Goal: Task Accomplishment & Management: Complete application form

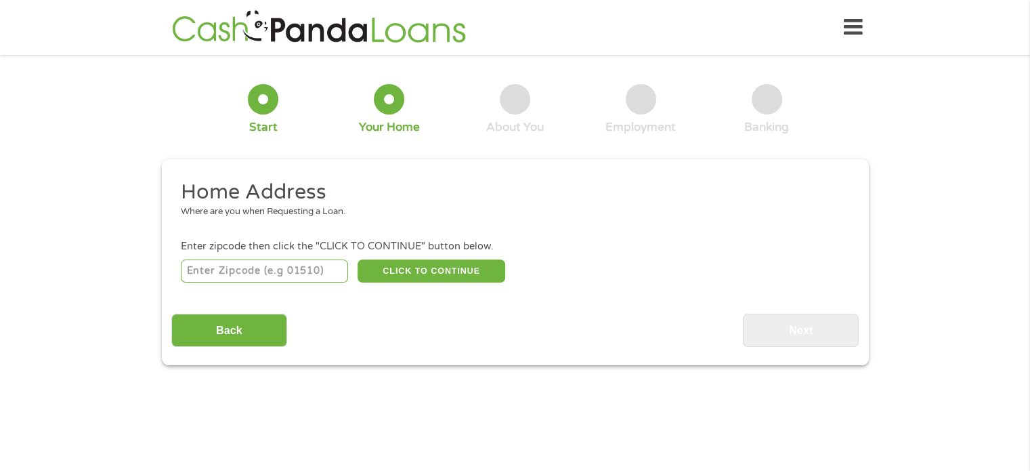
click at [317, 269] on input "number" at bounding box center [264, 270] width 167 height 23
type input "76126"
select select "[US_STATE]"
click at [462, 270] on button "CLICK TO CONTINUE" at bounding box center [431, 270] width 148 height 23
type input "76126"
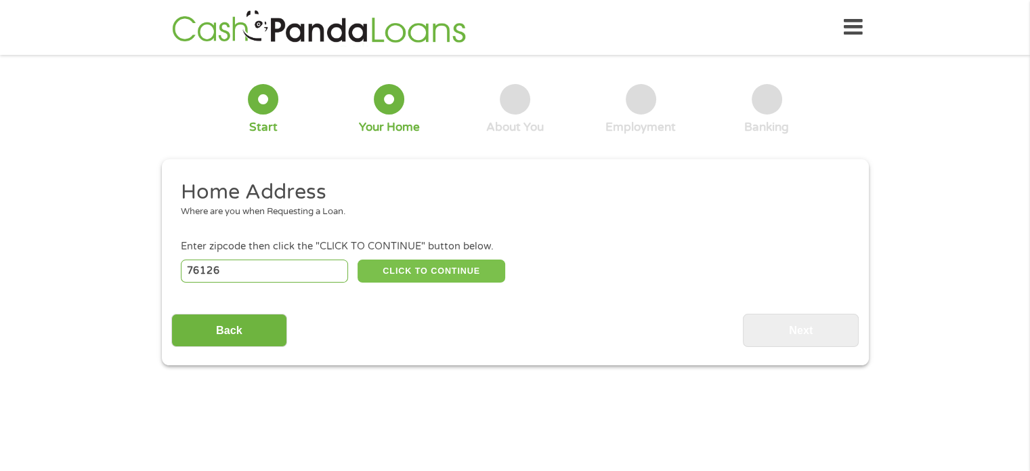
type input "[GEOGRAPHIC_DATA]"
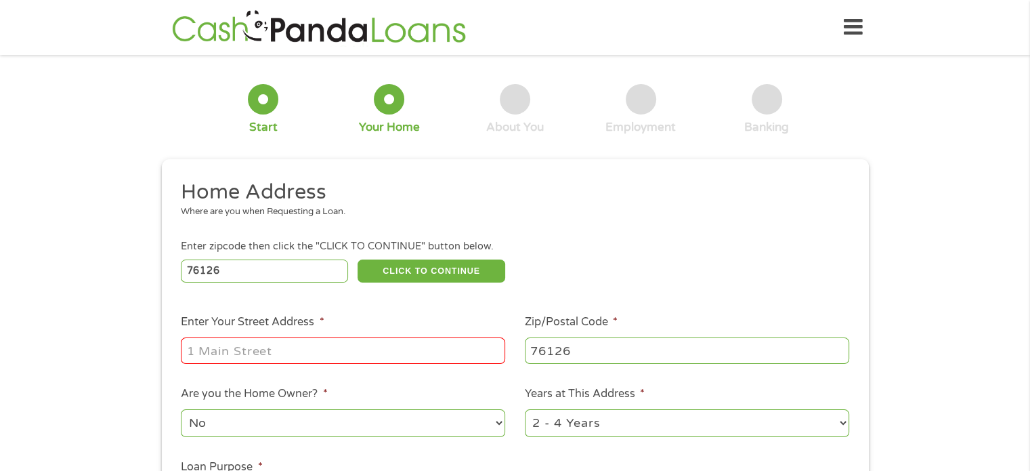
click at [381, 346] on input "Enter Your Street Address *" at bounding box center [343, 350] width 324 height 26
type input "[STREET_ADDRESS]"
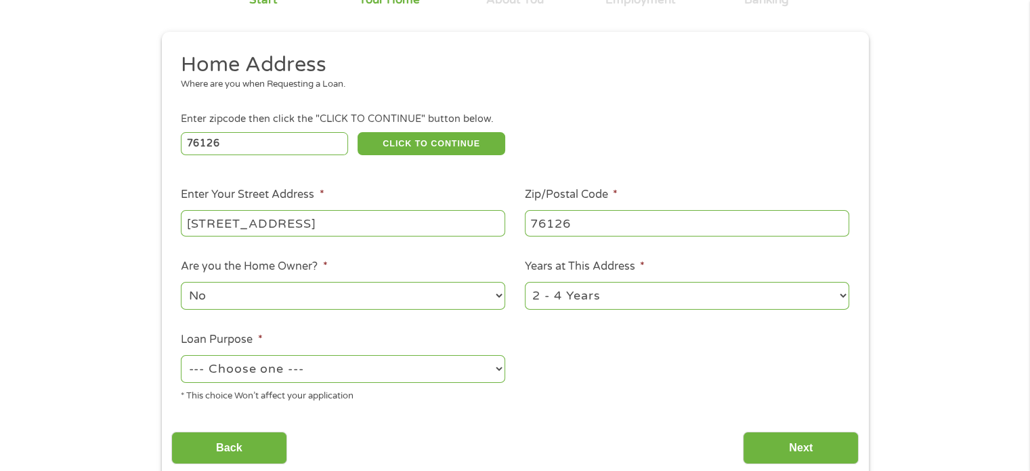
scroll to position [135, 0]
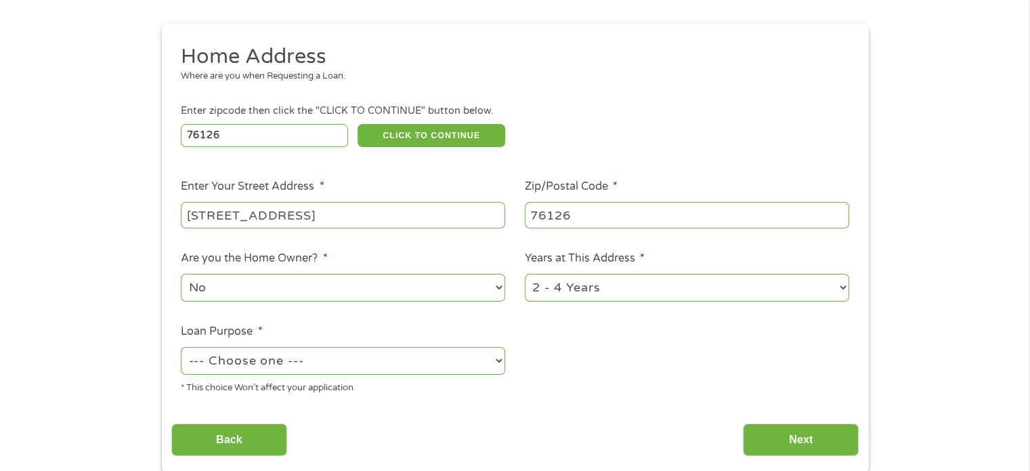
click at [475, 368] on select "--- Choose one --- Pay Bills Debt Consolidation Home Improvement Major Purchase…" at bounding box center [343, 361] width 324 height 28
select select "paybills"
click at [181, 348] on select "--- Choose one --- Pay Bills Debt Consolidation Home Improvement Major Purchase…" at bounding box center [343, 361] width 324 height 28
click at [785, 432] on input "Next" at bounding box center [801, 439] width 116 height 33
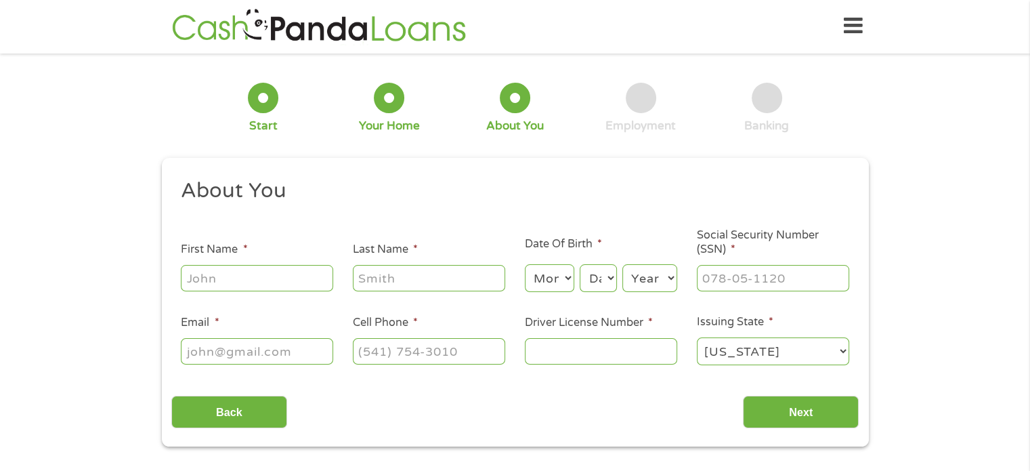
scroll to position [0, 0]
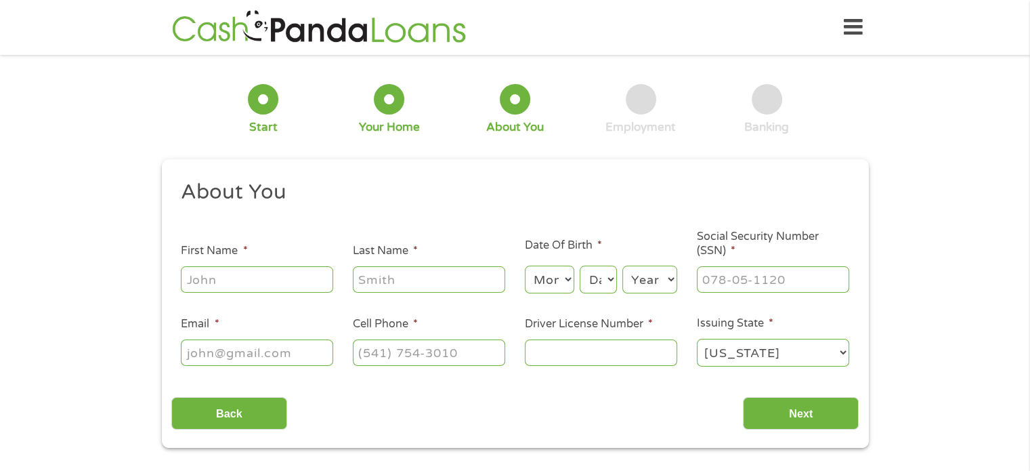
click at [288, 274] on input "First Name *" at bounding box center [257, 279] width 152 height 26
type input "Kaylee"
type input "[PERSON_NAME]"
type input "[EMAIL_ADDRESS][DOMAIN_NAME]"
click at [458, 362] on input "[PHONE_NUMBER]" at bounding box center [429, 352] width 152 height 26
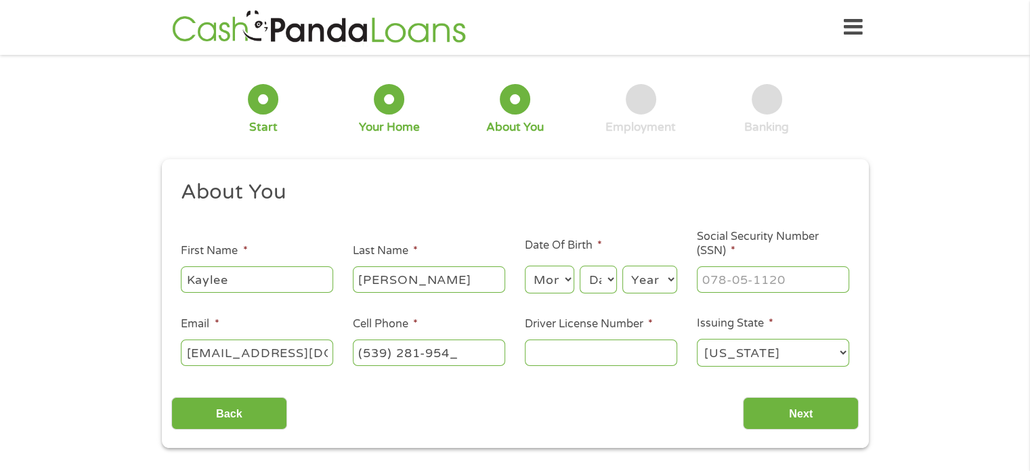
type input "[PHONE_NUMBER]"
click at [528, 357] on input "Driver License Number *" at bounding box center [601, 352] width 152 height 26
type input "2"
type input "51596602"
click at [544, 284] on select "Month 1 2 3 4 5 6 7 8 9 10 11 12" at bounding box center [549, 279] width 49 height 28
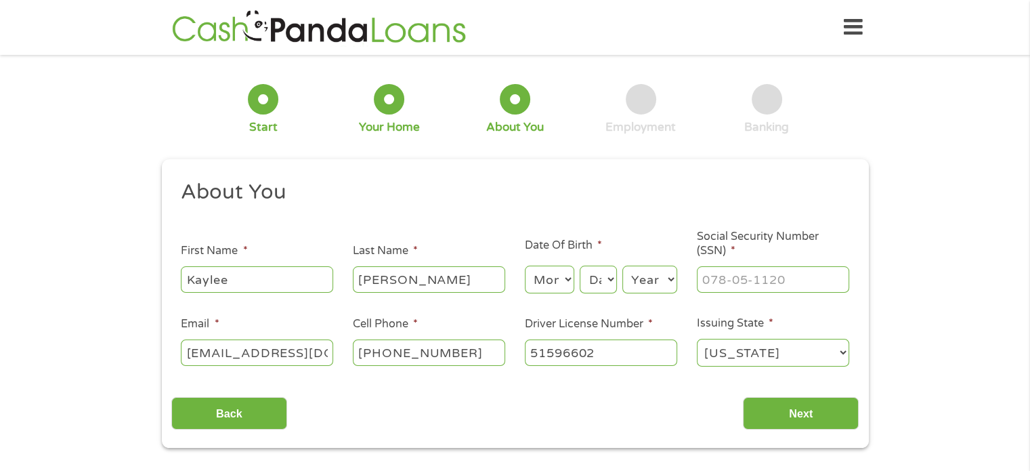
select select "11"
click at [525, 266] on select "Month 1 2 3 4 5 6 7 8 9 10 11 12" at bounding box center [549, 279] width 49 height 28
click at [600, 273] on select "Day 1 2 3 4 5 6 7 8 9 10 11 12 13 14 15 16 17 18 19 20 21 22 23 24 25 26 27 28 …" at bounding box center [598, 279] width 37 height 28
select select "7"
click at [580, 266] on select "Day 1 2 3 4 5 6 7 8 9 10 11 12 13 14 15 16 17 18 19 20 21 22 23 24 25 26 27 28 …" at bounding box center [598, 279] width 37 height 28
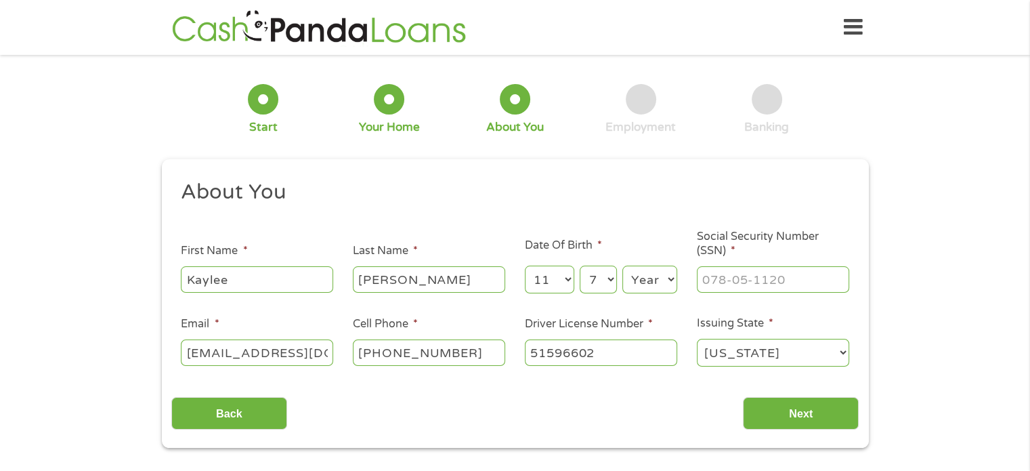
click at [630, 277] on select "Year [DATE] 2006 2005 2004 2003 2002 2001 2000 1999 1998 1997 1996 1995 1994 19…" at bounding box center [649, 279] width 55 height 28
select select "2005"
click at [622, 266] on select "Year [DATE] 2006 2005 2004 2003 2002 2001 2000 1999 1998 1997 1996 1995 1994 19…" at bounding box center [649, 279] width 55 height 28
click at [728, 274] on input "___-__-____" at bounding box center [773, 279] width 152 height 26
type input "680-72-2307"
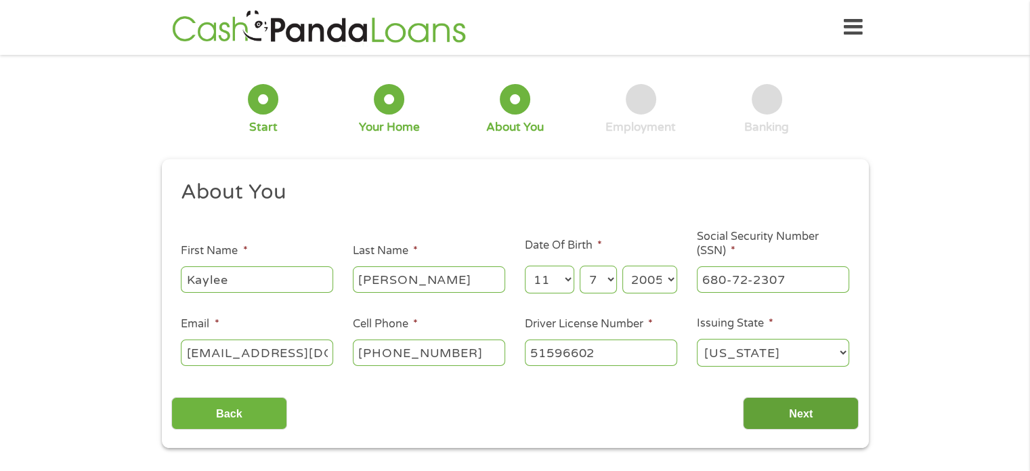
click at [762, 426] on input "Next" at bounding box center [801, 413] width 116 height 33
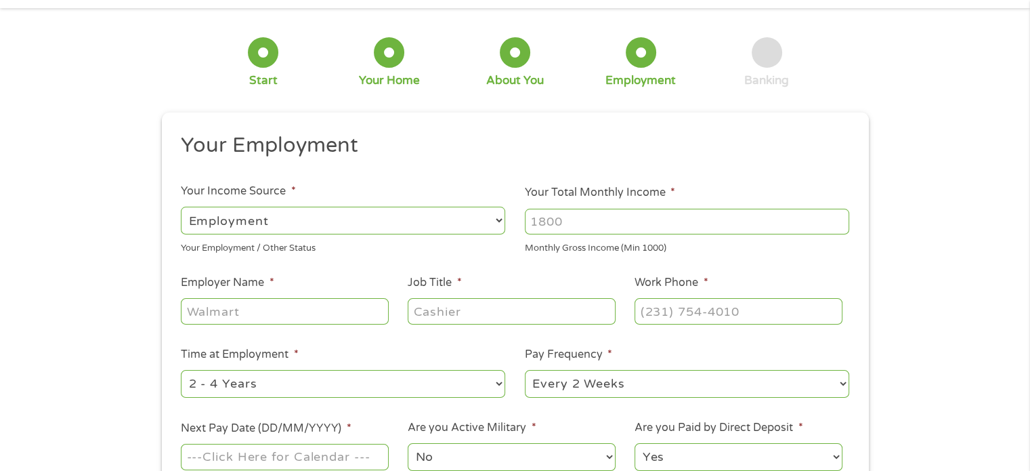
scroll to position [68, 0]
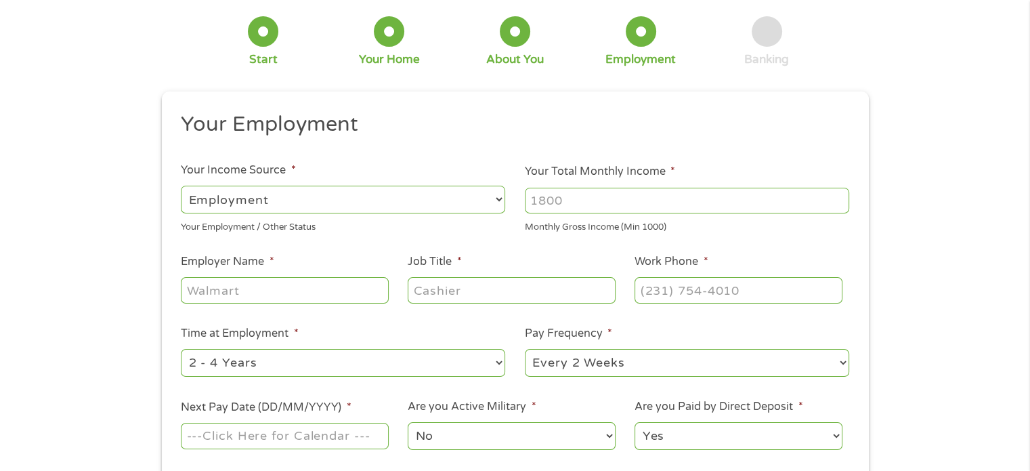
click at [356, 197] on select "--- Choose one --- Employment [DEMOGRAPHIC_DATA] Benefits" at bounding box center [343, 200] width 324 height 28
click at [181, 186] on select "--- Choose one --- Employment [DEMOGRAPHIC_DATA] Benefits" at bounding box center [343, 200] width 324 height 28
click at [594, 205] on input "Your Total Monthly Income *" at bounding box center [687, 201] width 324 height 26
type input "1800"
click at [352, 288] on input "Employer Name *" at bounding box center [284, 290] width 207 height 26
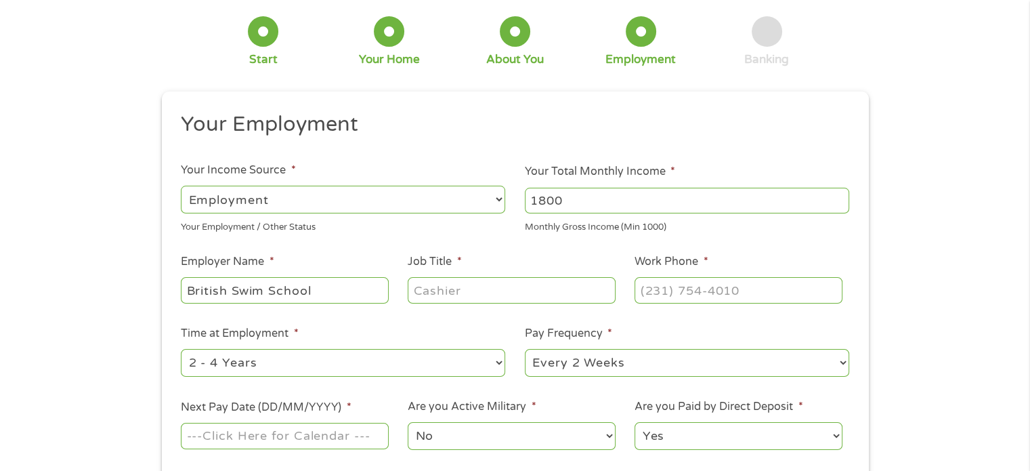
type input "British Swim School"
click at [471, 286] on input "Job Title *" at bounding box center [511, 290] width 207 height 26
type input "Swim Instructor/Lifeguard"
click at [731, 297] on input "(___) ___-____" at bounding box center [737, 290] width 207 height 26
type input "[PHONE_NUMBER]"
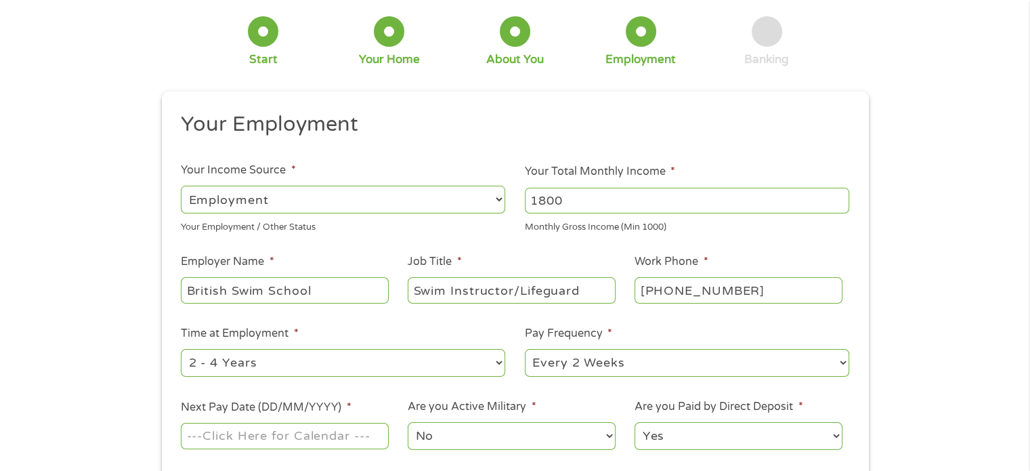
click at [103, 257] on div "1 Start 2 Your Home 3 About You 4 Employment 5 Banking 6 This field is hidden w…" at bounding box center [515, 264] width 1030 height 534
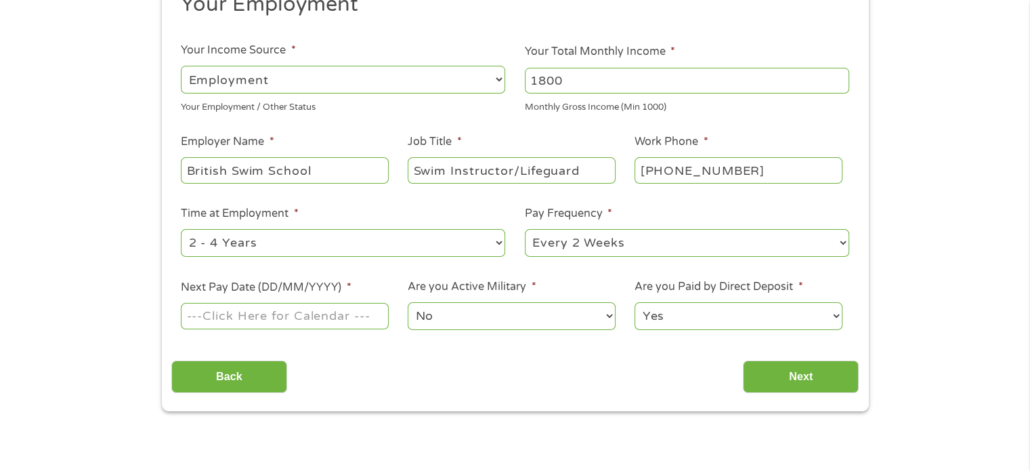
scroll to position [203, 0]
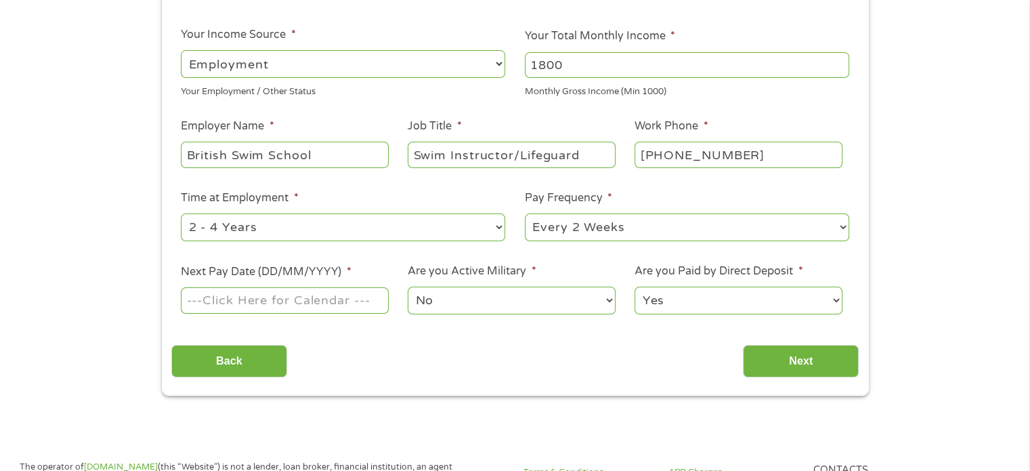
click at [651, 221] on select "--- Choose one --- Every 2 Weeks Every Week Monthly Semi-Monthly" at bounding box center [687, 227] width 324 height 28
select select "semimonthly"
click at [525, 214] on select "--- Choose one --- Every 2 Weeks Every Week Monthly Semi-Monthly" at bounding box center [687, 227] width 324 height 28
click at [450, 224] on select "--- Choose one --- 1 Year or less 1 - 2 Years 2 - 4 Years Over 4 Years" at bounding box center [343, 227] width 324 height 28
select select "24months"
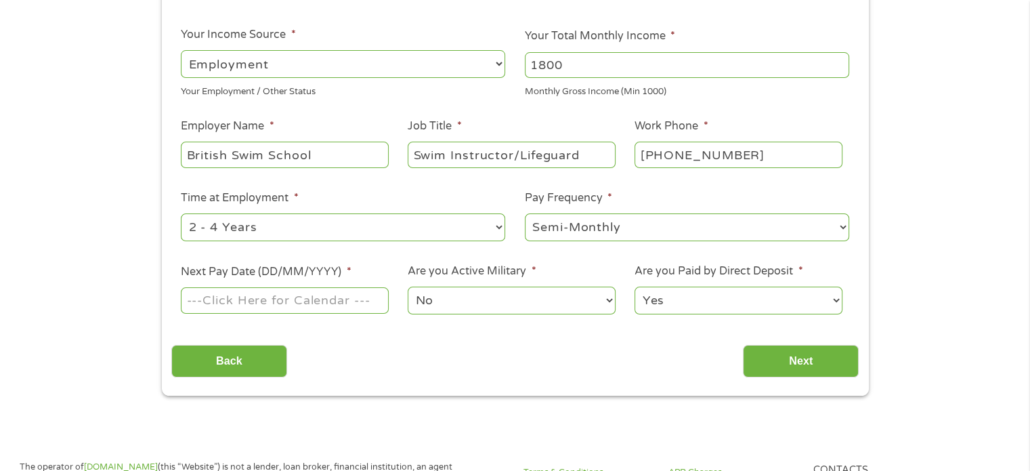
click at [181, 214] on select "--- Choose one --- 1 Year or less 1 - 2 Years 2 - 4 Years Over 4 Years" at bounding box center [343, 227] width 324 height 28
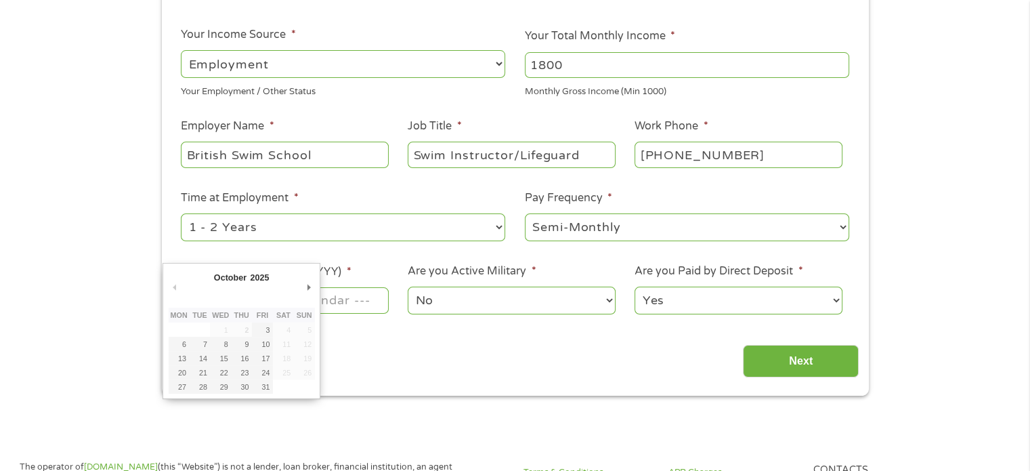
click at [341, 305] on input "Next Pay Date (DD/MM/YYYY) *" at bounding box center [284, 300] width 207 height 26
type input "[DATE]"
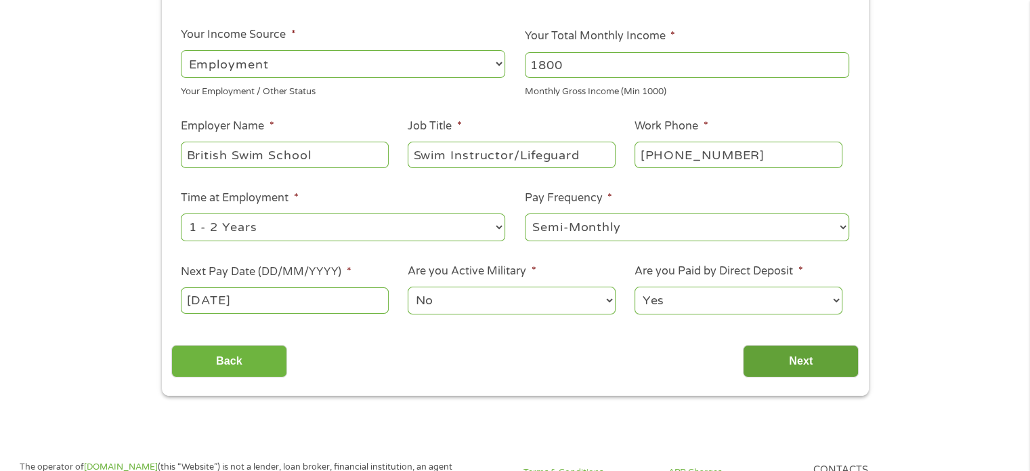
click at [793, 370] on input "Next" at bounding box center [801, 361] width 116 height 33
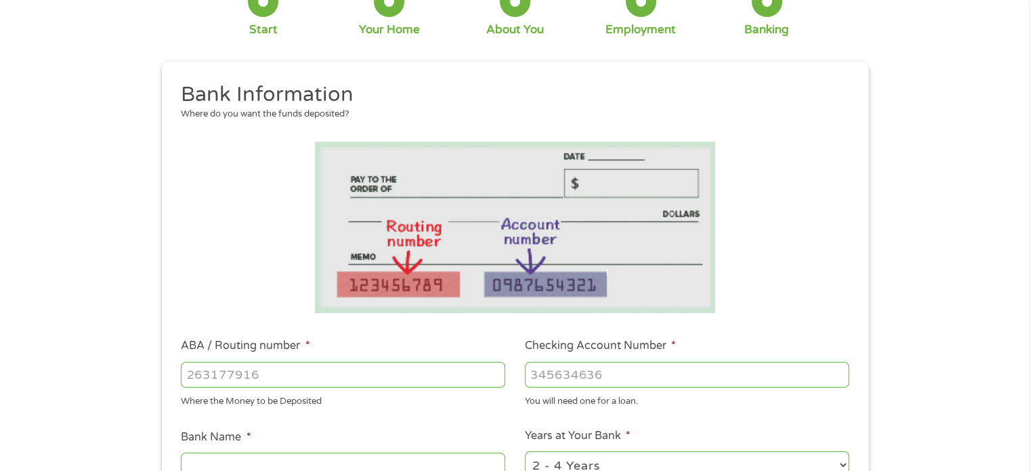
scroll to position [271, 0]
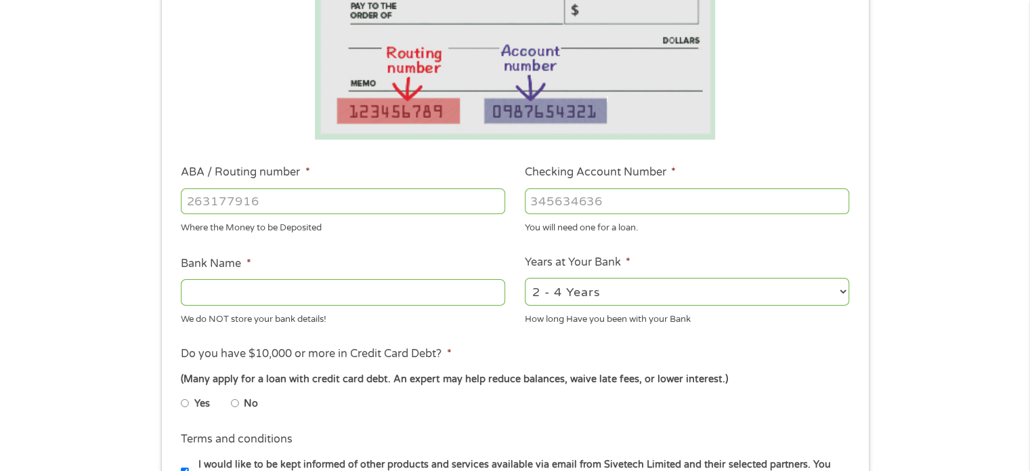
click at [306, 200] on input "ABA / Routing number *" at bounding box center [343, 201] width 324 height 26
type input "314074269"
type input "USAA FEDERAL SAVINGS BANK"
type input "314074269"
click at [590, 202] on input "Checking Account Number *" at bounding box center [687, 201] width 324 height 26
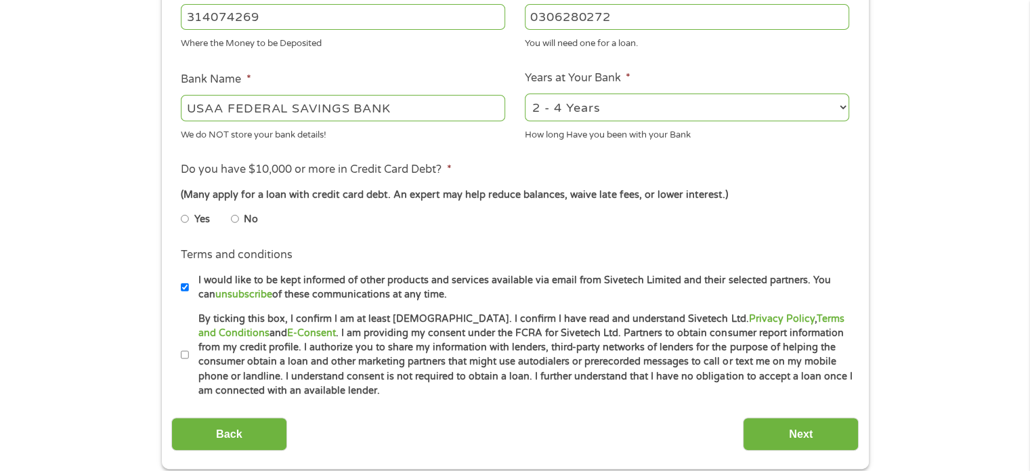
scroll to position [474, 0]
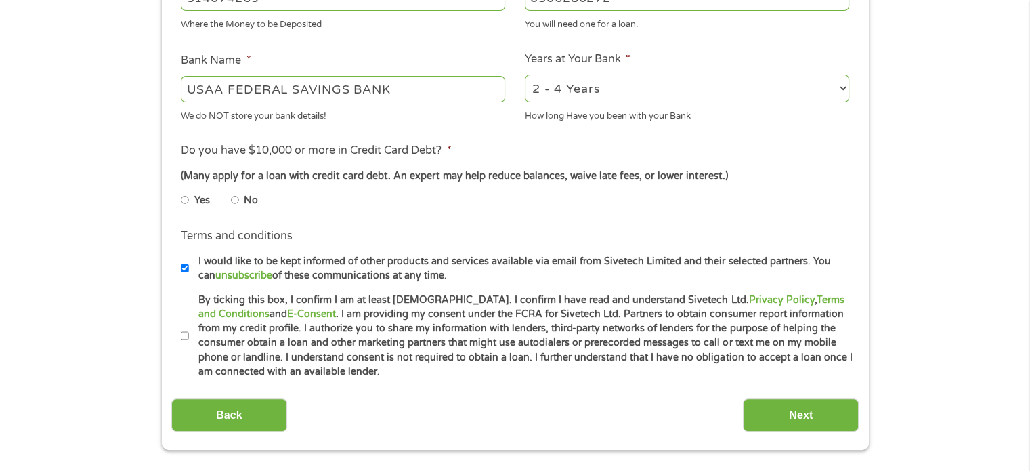
type input "0306280272"
click at [236, 202] on input "No" at bounding box center [235, 200] width 8 height 22
radio input "true"
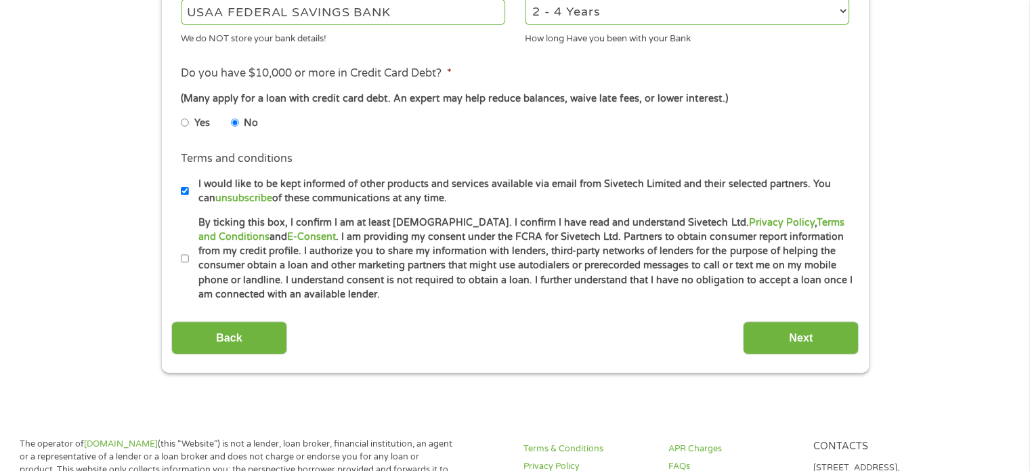
scroll to position [609, 0]
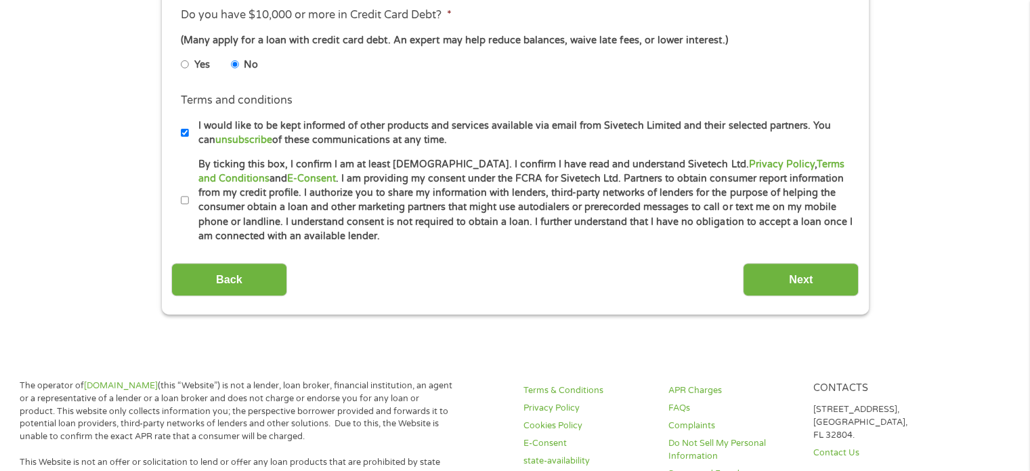
click at [184, 203] on input "By ticking this box, I confirm I am at least [DEMOGRAPHIC_DATA]. I confirm I ha…" at bounding box center [185, 201] width 8 height 22
checkbox input "true"
click at [834, 286] on input "Next" at bounding box center [801, 279] width 116 height 33
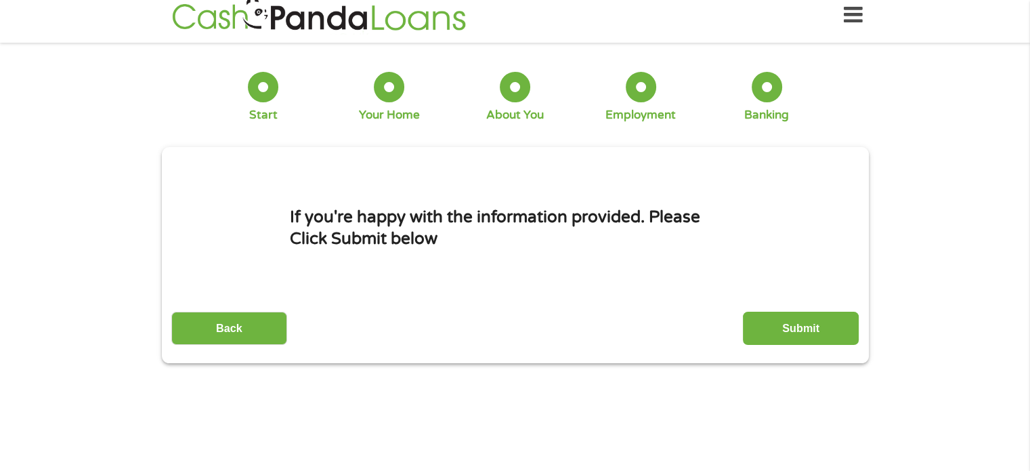
scroll to position [0, 0]
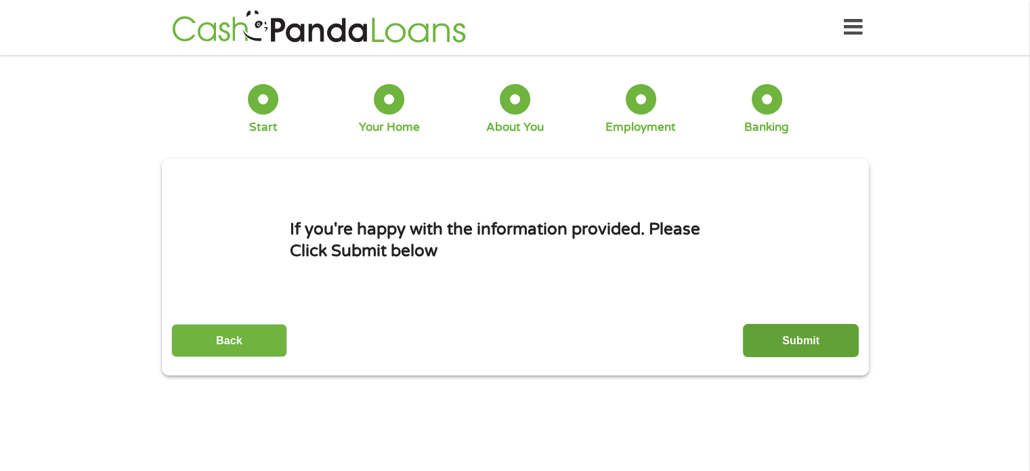
click at [804, 333] on input "Submit" at bounding box center [801, 340] width 116 height 33
